Goal: Complete application form: Complete application form

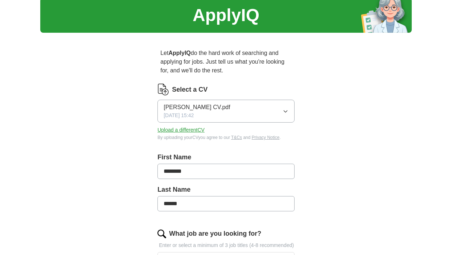
scroll to position [32, 0]
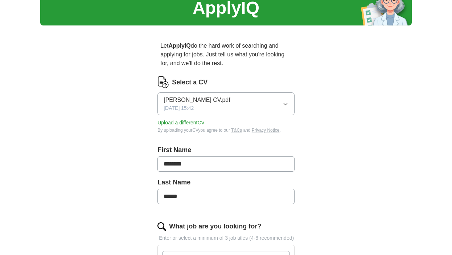
click at [286, 103] on icon "button" at bounding box center [286, 104] width 6 height 6
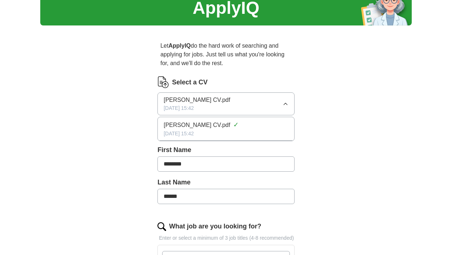
click at [205, 99] on span "[PERSON_NAME] CV.pdf" at bounding box center [197, 99] width 66 height 9
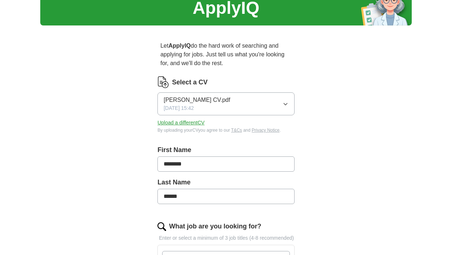
click at [196, 122] on button "Upload a different CV" at bounding box center [181, 123] width 47 height 8
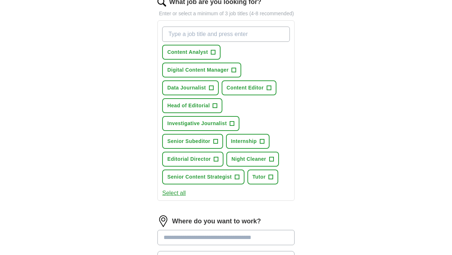
scroll to position [255, 0]
click at [214, 91] on span "+" at bounding box center [211, 88] width 4 height 6
click at [216, 109] on span "+" at bounding box center [215, 106] width 4 height 6
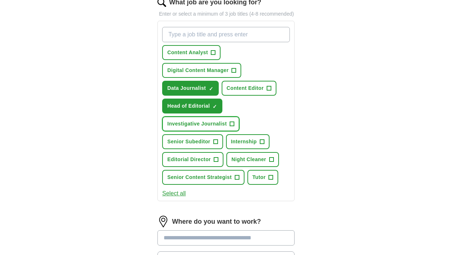
click at [230, 127] on span "+" at bounding box center [232, 124] width 4 height 6
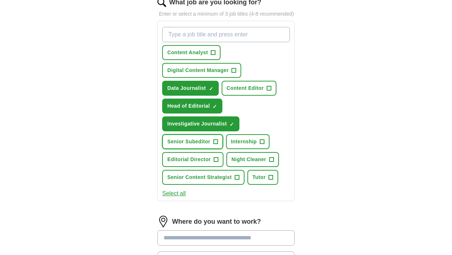
click at [216, 145] on span "+" at bounding box center [216, 142] width 4 height 6
click at [232, 181] on span "Senior Content Strategist" at bounding box center [199, 177] width 65 height 8
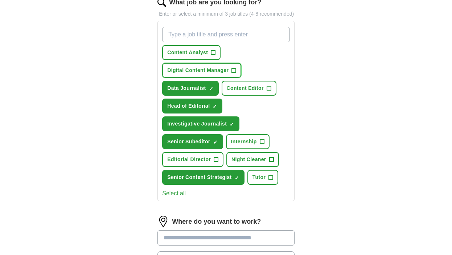
click at [231, 76] on button "Digital Content Manager +" at bounding box center [201, 70] width 79 height 15
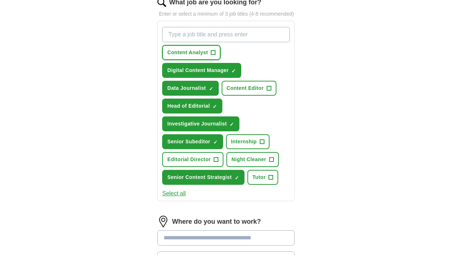
click at [213, 56] on span "+" at bounding box center [213, 53] width 4 height 6
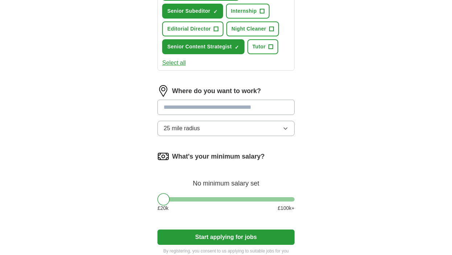
scroll to position [387, 0]
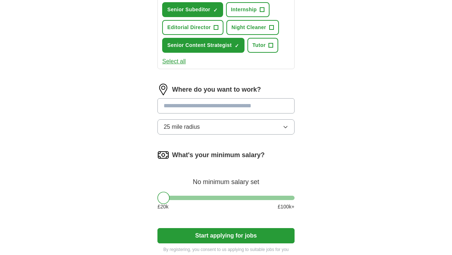
click at [256, 113] on input at bounding box center [226, 105] width 137 height 15
type input "***"
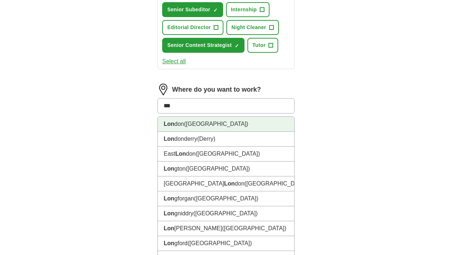
click at [217, 131] on li "Lon don ([GEOGRAPHIC_DATA])" at bounding box center [226, 124] width 137 height 15
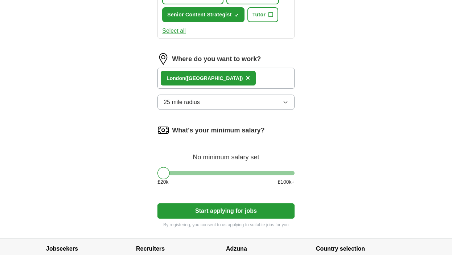
scroll to position [424, 0]
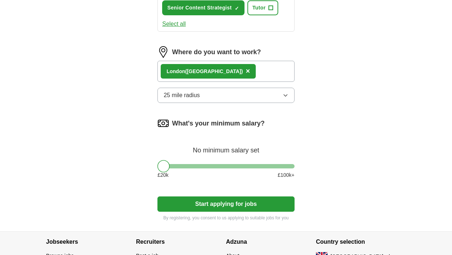
click at [281, 103] on button "25 mile radius" at bounding box center [226, 95] width 137 height 15
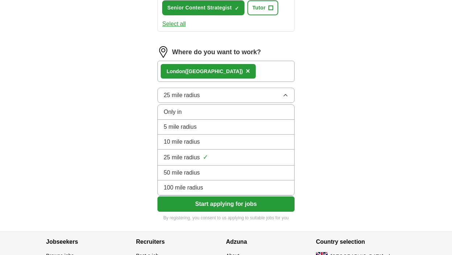
click at [243, 192] on div "100 mile radius" at bounding box center [226, 187] width 125 height 9
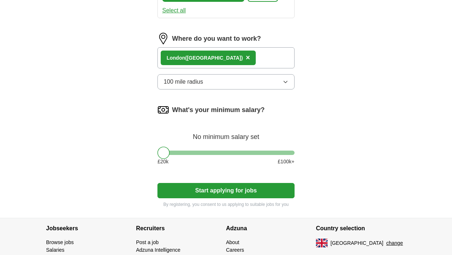
scroll to position [442, 0]
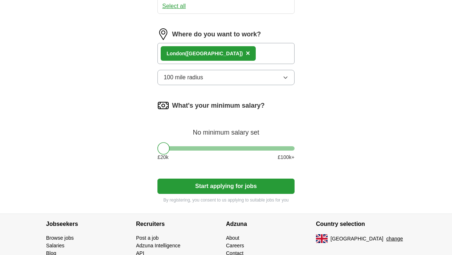
click at [245, 194] on button "Start applying for jobs" at bounding box center [226, 185] width 137 height 15
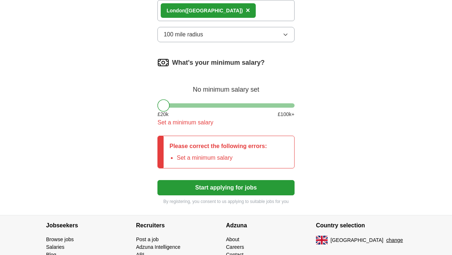
scroll to position [487, 0]
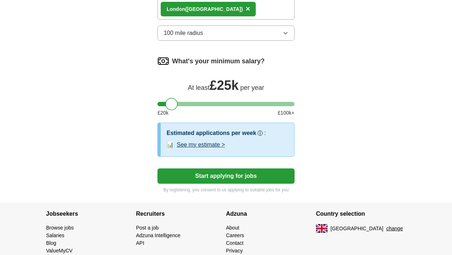
drag, startPoint x: 162, startPoint y: 111, endPoint x: 170, endPoint y: 111, distance: 7.6
click at [170, 110] on div at bounding box center [172, 104] width 12 height 12
click at [213, 183] on button "Start applying for jobs" at bounding box center [226, 175] width 137 height 15
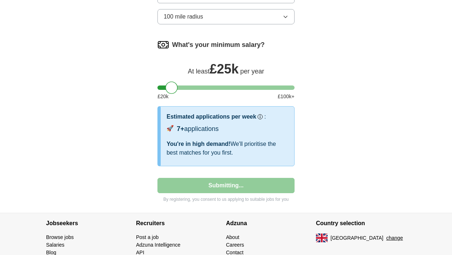
select select "**"
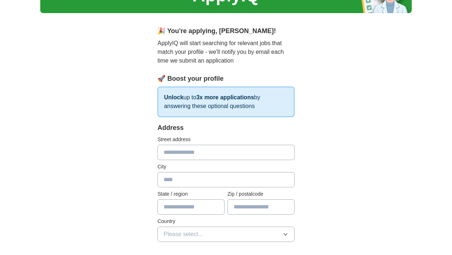
scroll to position [46, 0]
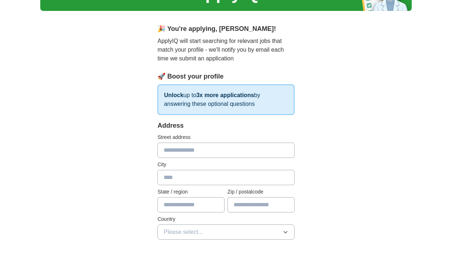
click at [238, 146] on input "text" at bounding box center [226, 149] width 137 height 15
type input "**********"
type input "******"
type input "*********"
type input "*******"
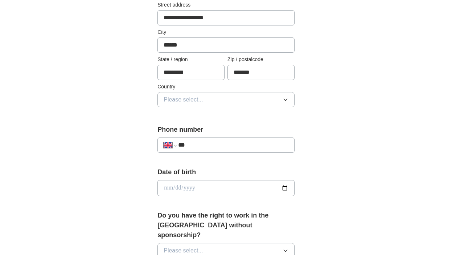
scroll to position [187, 0]
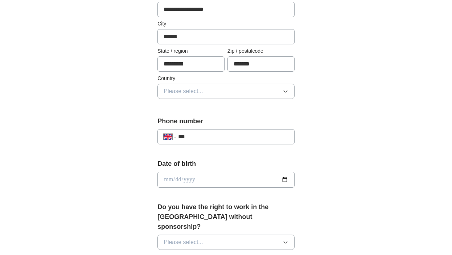
click at [275, 88] on button "Please select..." at bounding box center [226, 91] width 137 height 15
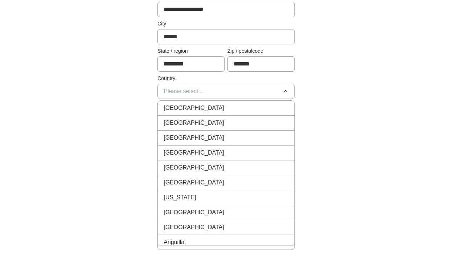
click at [260, 109] on div "[GEOGRAPHIC_DATA]" at bounding box center [226, 107] width 125 height 9
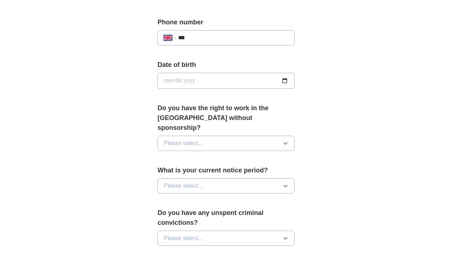
scroll to position [294, 0]
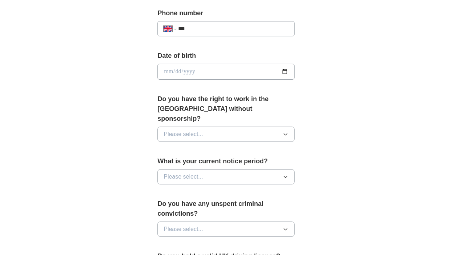
click at [227, 71] on input "date" at bounding box center [226, 72] width 137 height 16
type input "**********"
click at [283, 131] on icon "button" at bounding box center [286, 134] width 6 height 6
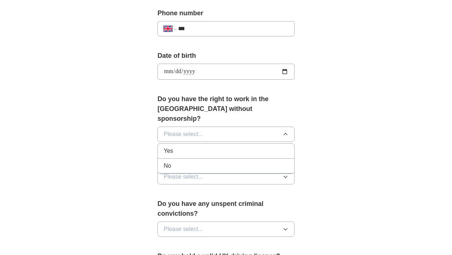
click at [260, 161] on div "No" at bounding box center [226, 165] width 125 height 9
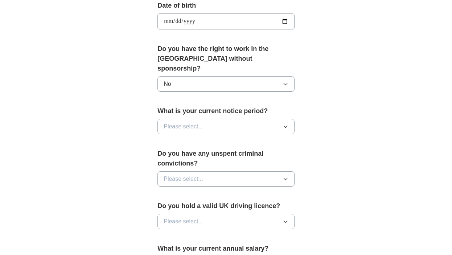
scroll to position [349, 0]
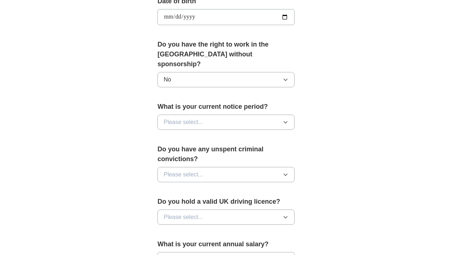
click at [280, 114] on button "Please select..." at bounding box center [226, 121] width 137 height 15
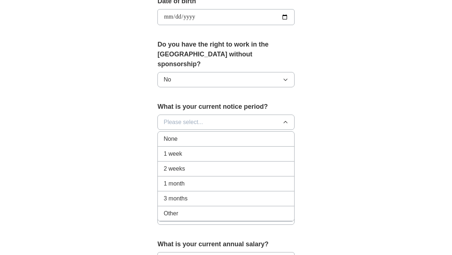
click at [254, 134] on div "None" at bounding box center [226, 138] width 125 height 9
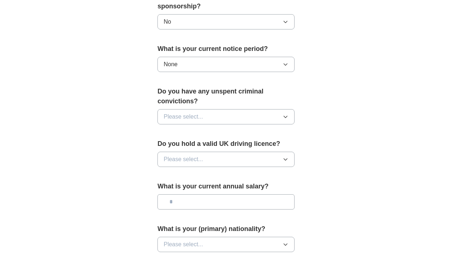
scroll to position [414, 0]
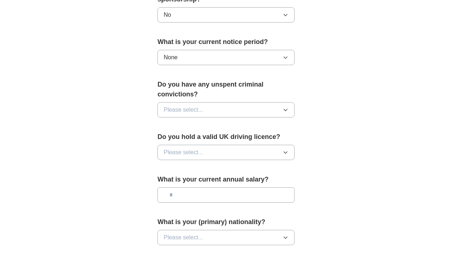
click at [266, 102] on button "Please select..." at bounding box center [226, 109] width 137 height 15
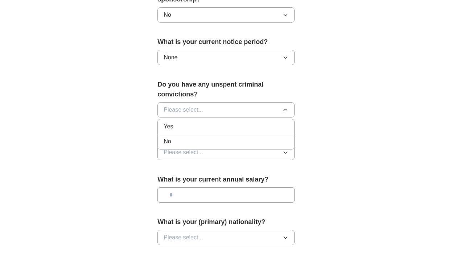
click at [253, 137] on div "No" at bounding box center [226, 141] width 125 height 9
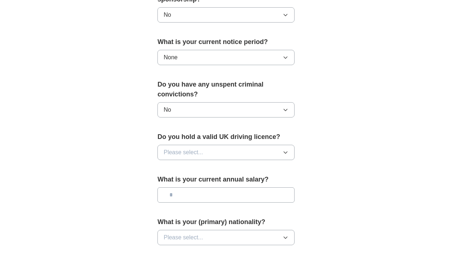
click at [255, 145] on button "Please select..." at bounding box center [226, 152] width 137 height 15
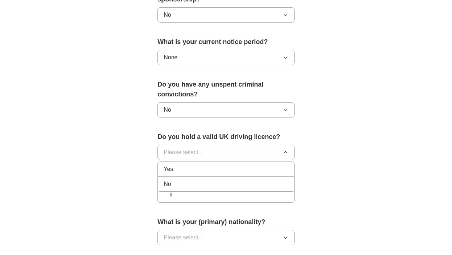
click at [241, 179] on div "No" at bounding box center [226, 183] width 125 height 9
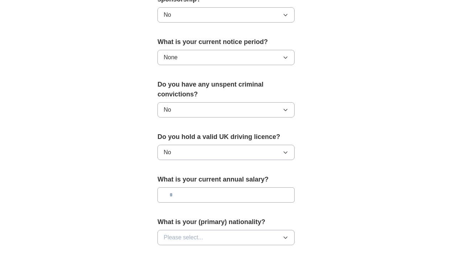
click at [253, 187] on input "text" at bounding box center [226, 194] width 137 height 15
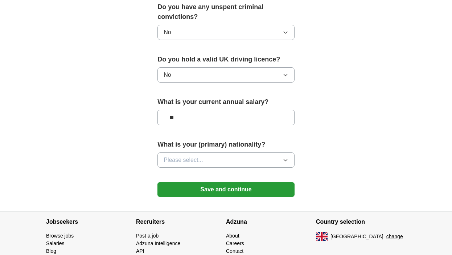
scroll to position [493, 0]
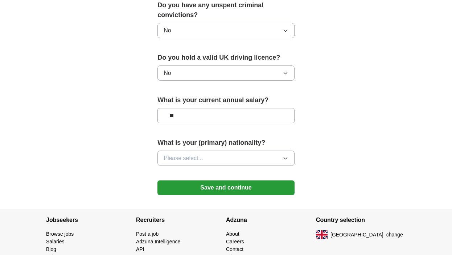
type input "**"
click at [284, 155] on icon "button" at bounding box center [286, 158] width 6 height 6
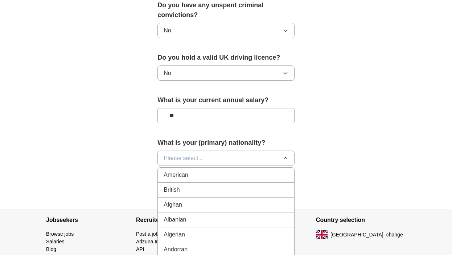
click at [228, 150] on button "Please select..." at bounding box center [226, 157] width 137 height 15
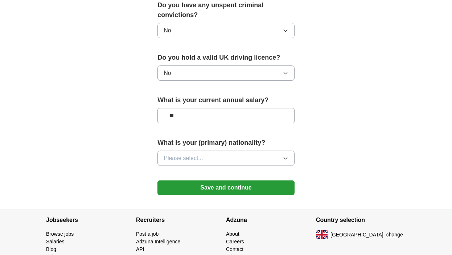
click at [228, 150] on button "Please select..." at bounding box center [226, 157] width 137 height 15
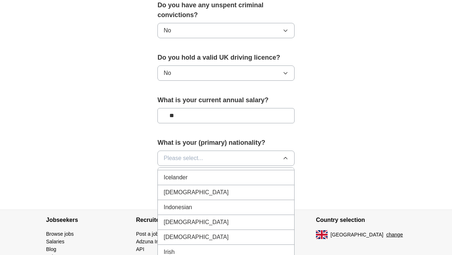
scroll to position [1179, 0]
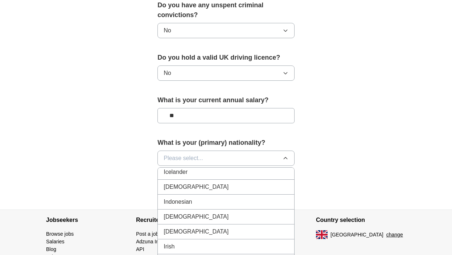
click at [220, 182] on div "[DEMOGRAPHIC_DATA]" at bounding box center [226, 186] width 125 height 9
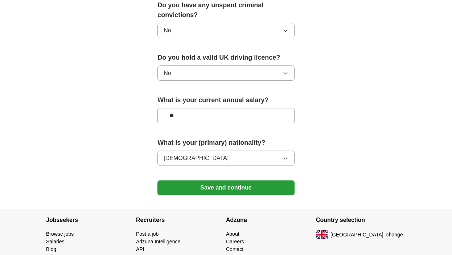
click at [246, 180] on button "Save and continue" at bounding box center [226, 187] width 137 height 15
